Goal: Transaction & Acquisition: Purchase product/service

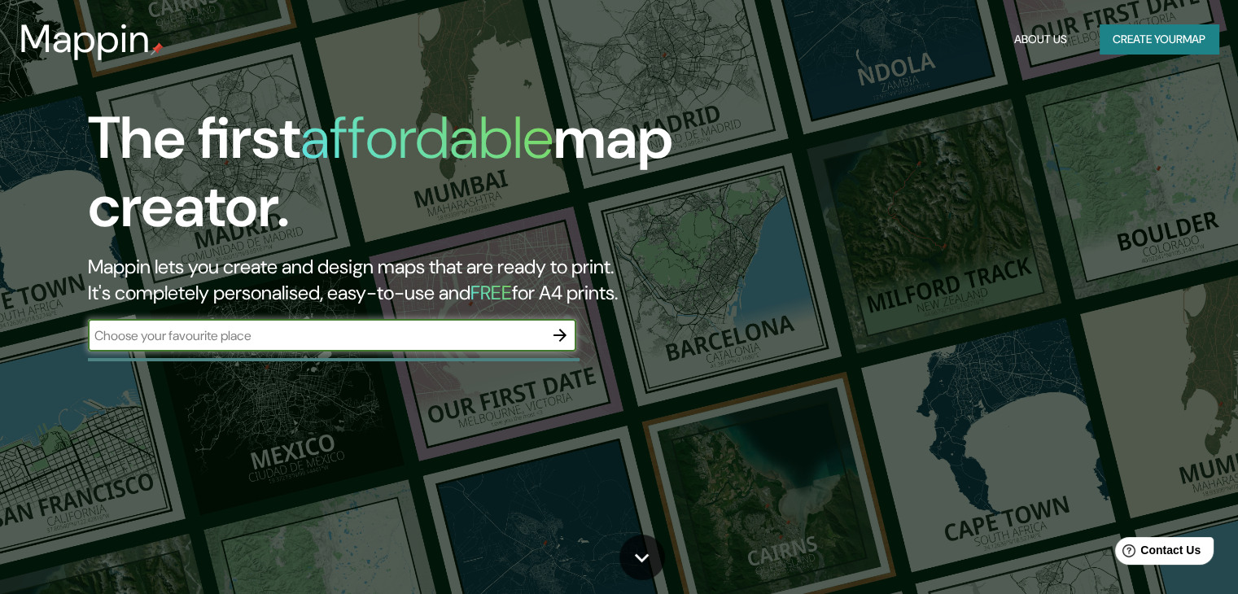
click at [169, 344] on input "text" at bounding box center [316, 335] width 456 height 19
paste input "Quinquela [PERSON_NAME] 2268"
type input "[STREET_ADDRESS][PERSON_NAME]"
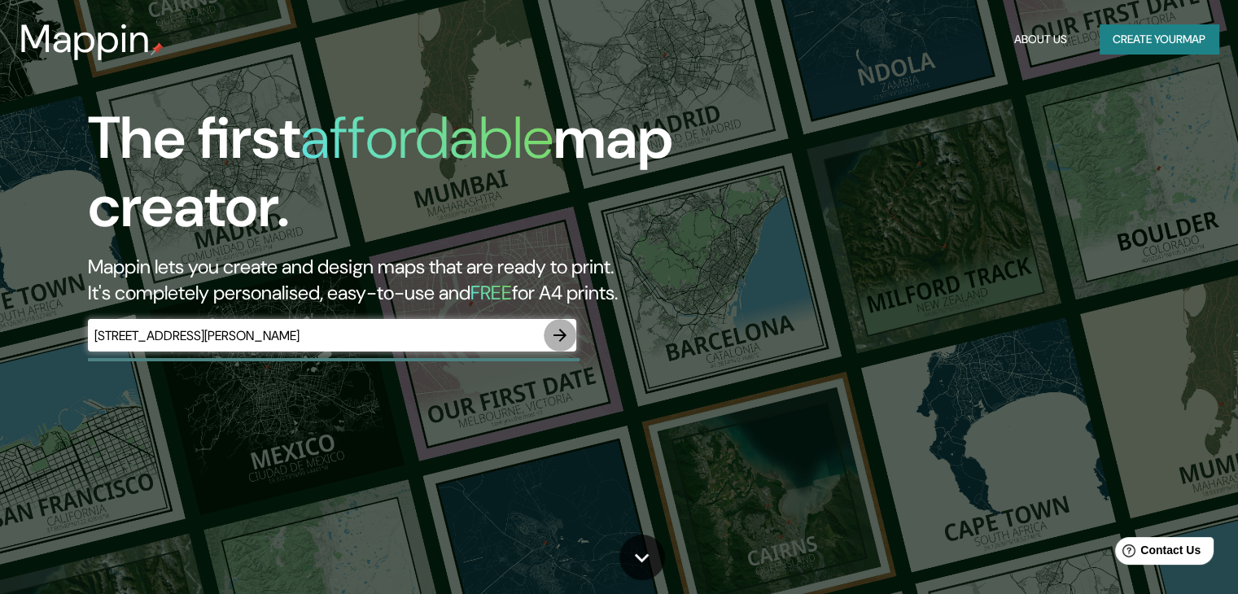
click at [562, 327] on icon "button" at bounding box center [560, 336] width 20 height 20
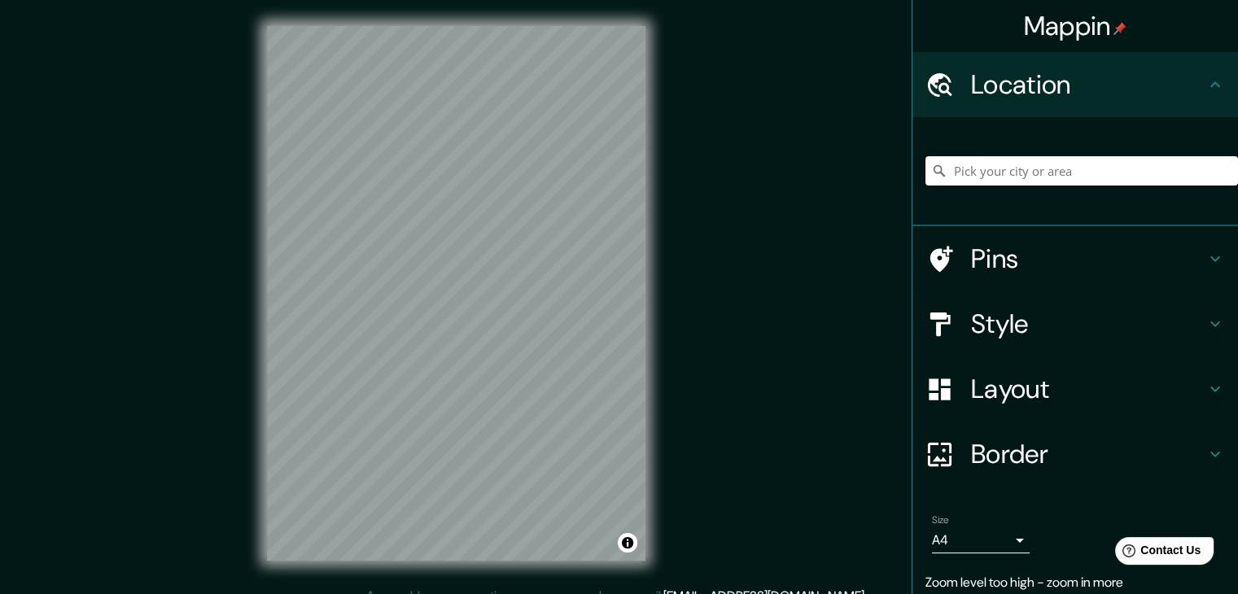
click at [1043, 157] on input "Pick your city or area" at bounding box center [1082, 170] width 313 height 29
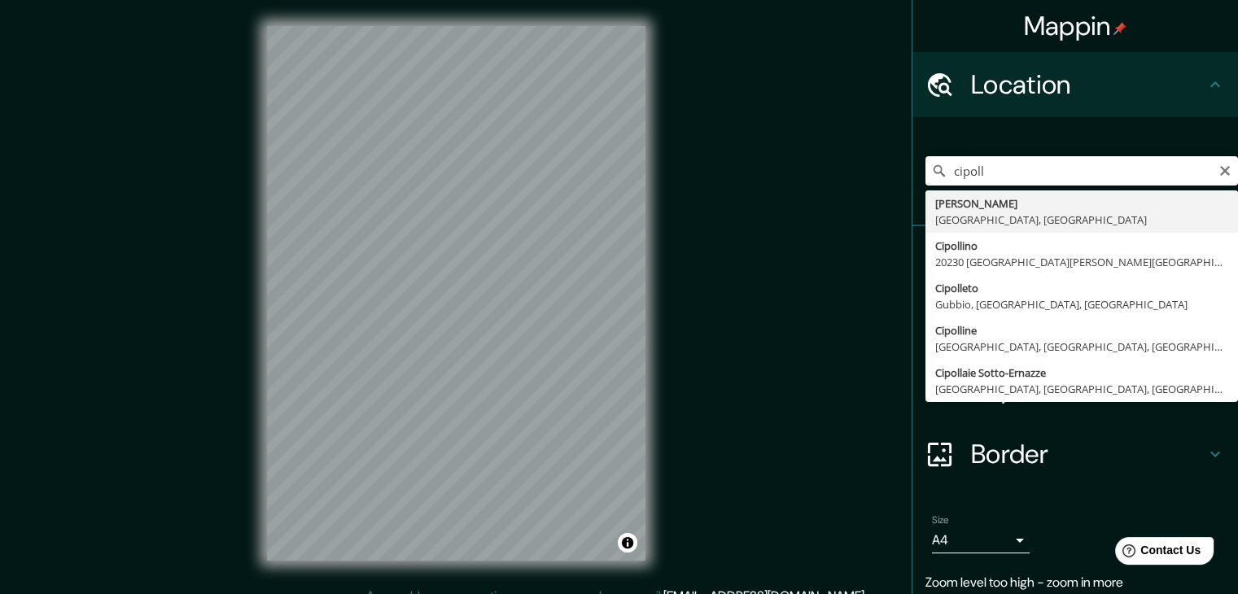
drag, startPoint x: 987, startPoint y: 181, endPoint x: 923, endPoint y: 182, distance: 64.3
click at [926, 182] on input "cipoll" at bounding box center [1082, 170] width 313 height 29
paste input "Quinquela [PERSON_NAME] 2268"
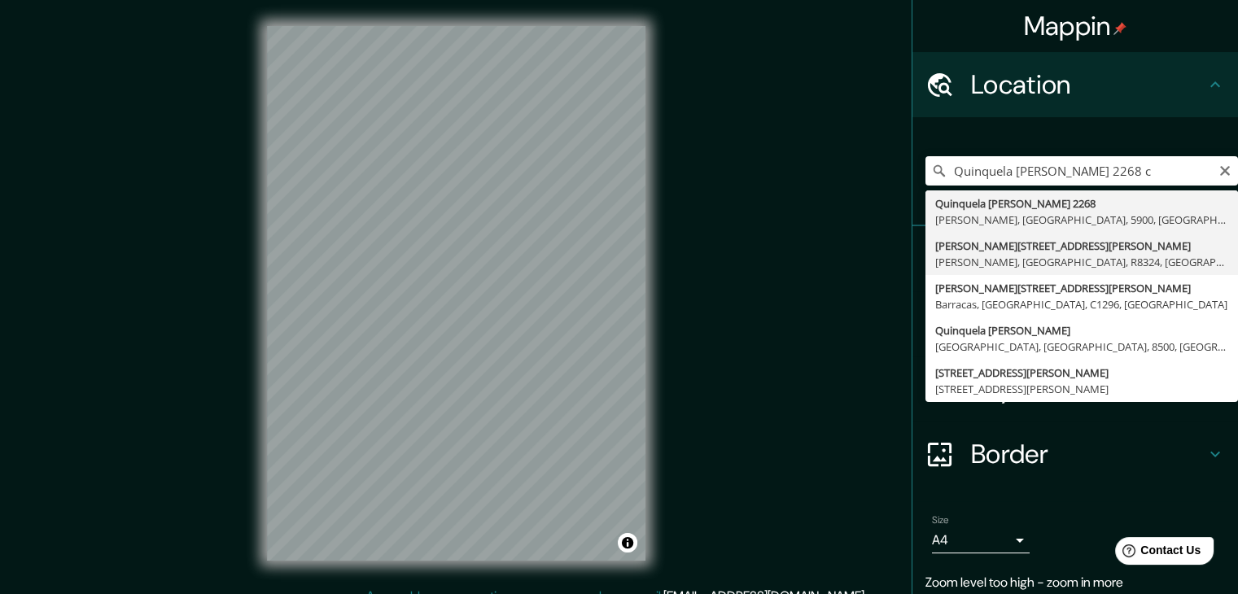
type input "[PERSON_NAME][STREET_ADDRESS][PERSON_NAME][PERSON_NAME]"
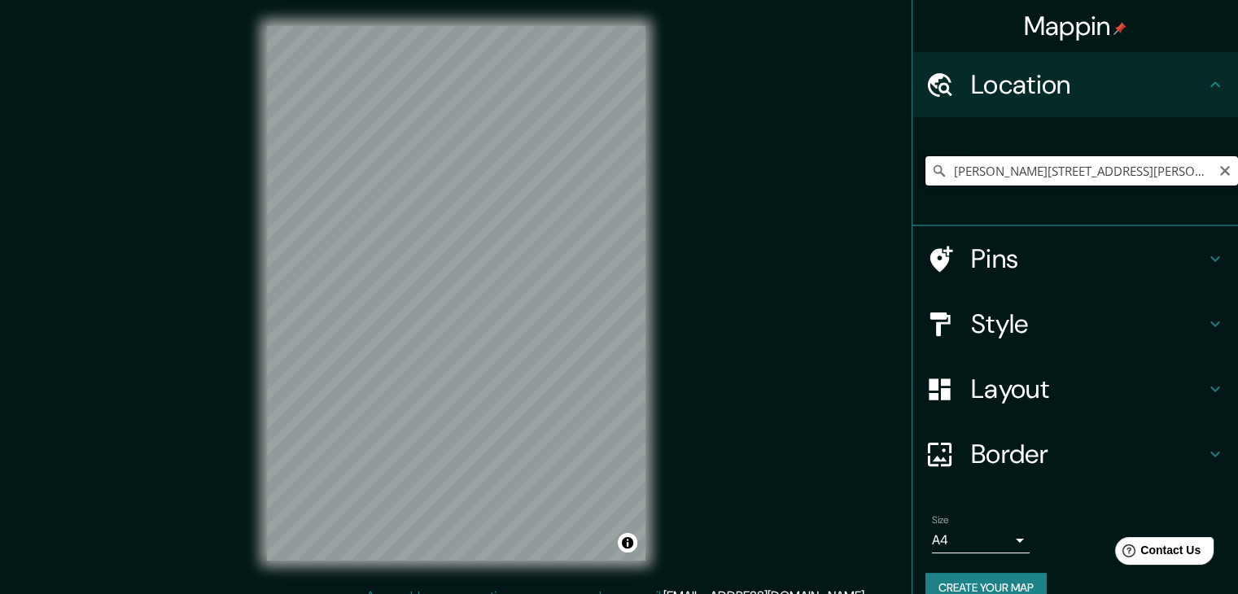
click at [1128, 173] on input "[PERSON_NAME][STREET_ADDRESS][PERSON_NAME][PERSON_NAME]" at bounding box center [1082, 170] width 313 height 29
click at [1058, 326] on h4 "Style" at bounding box center [1088, 324] width 234 height 33
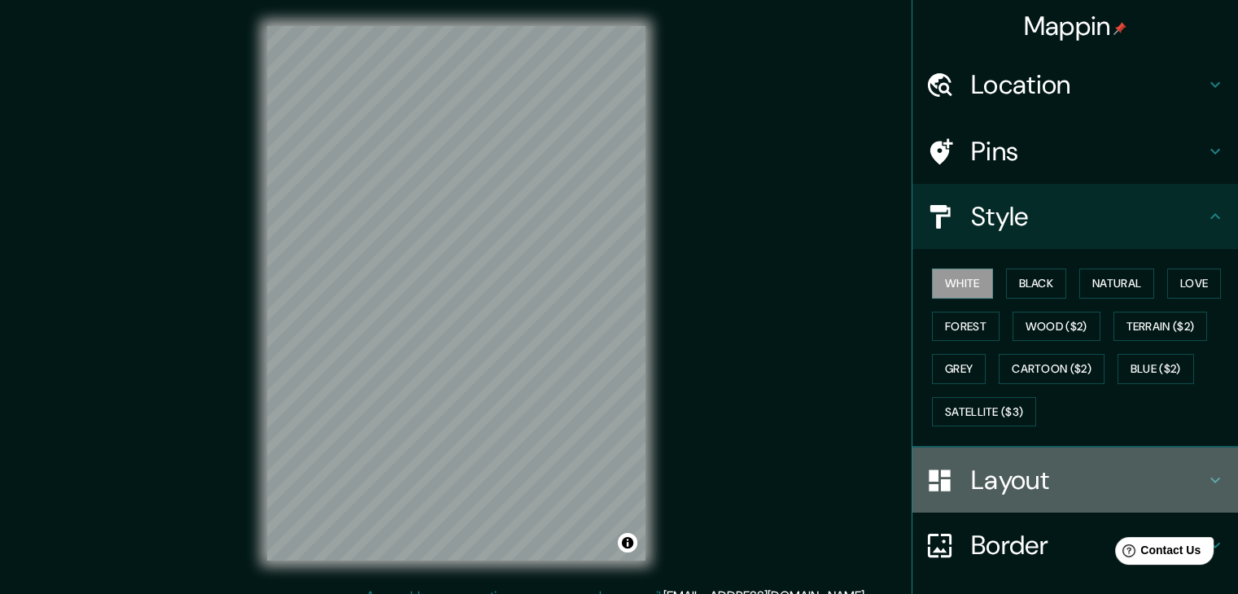
click at [1041, 489] on h4 "Layout" at bounding box center [1088, 480] width 234 height 33
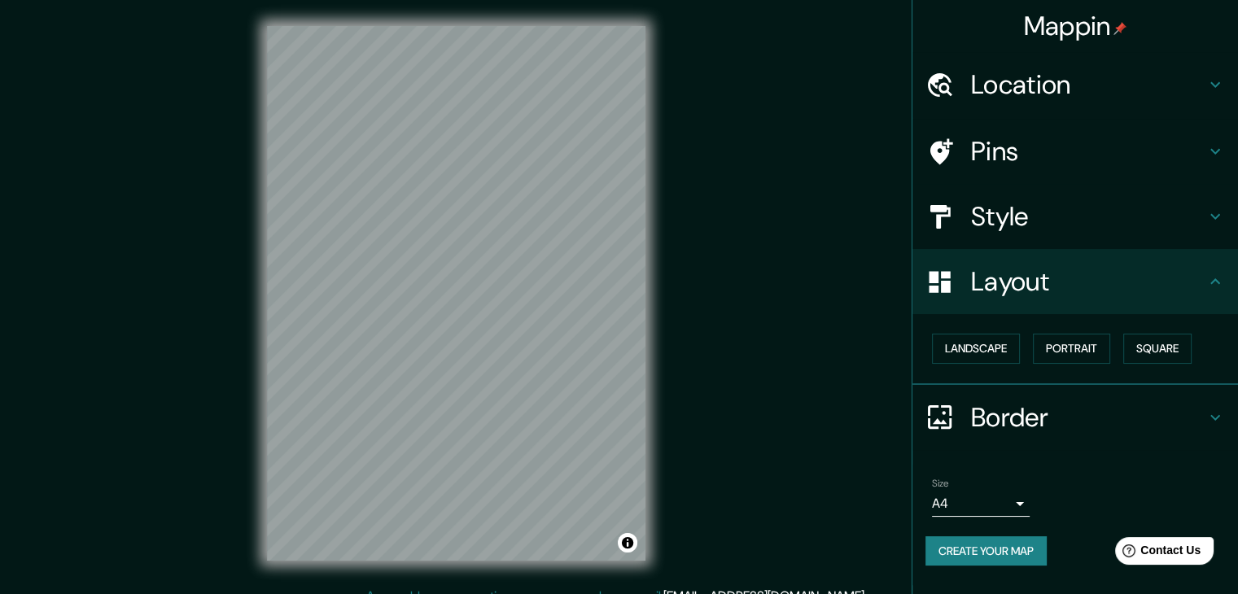
click at [1091, 426] on h4 "Border" at bounding box center [1088, 417] width 234 height 33
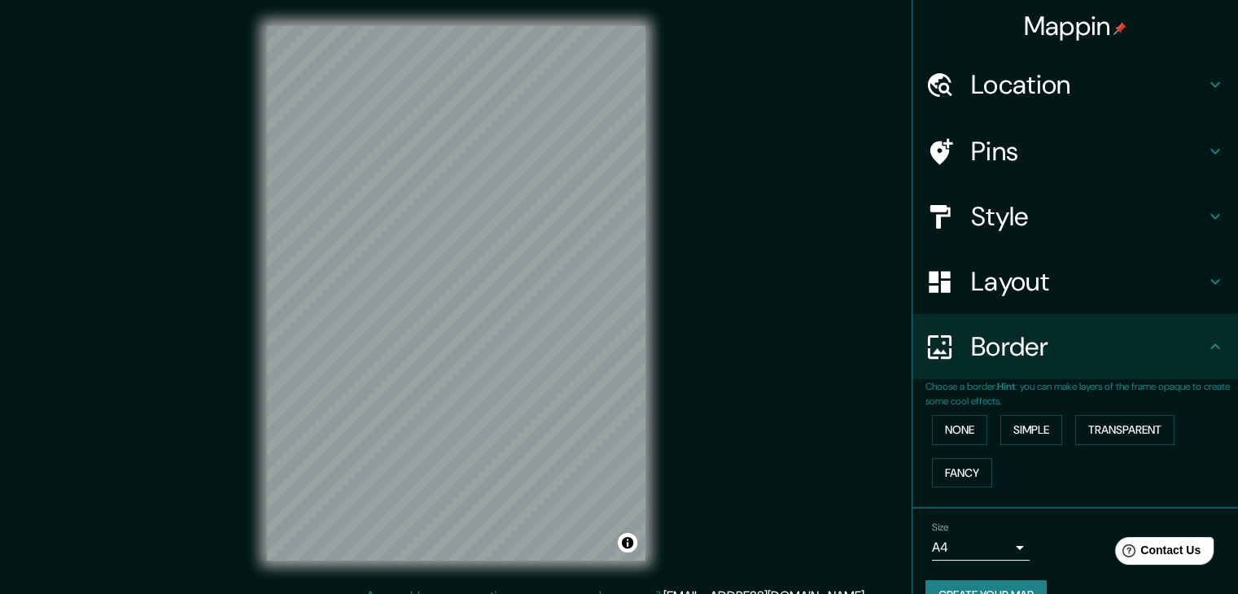
click at [1079, 342] on h4 "Border" at bounding box center [1088, 346] width 234 height 33
